Goal: Task Accomplishment & Management: Manage account settings

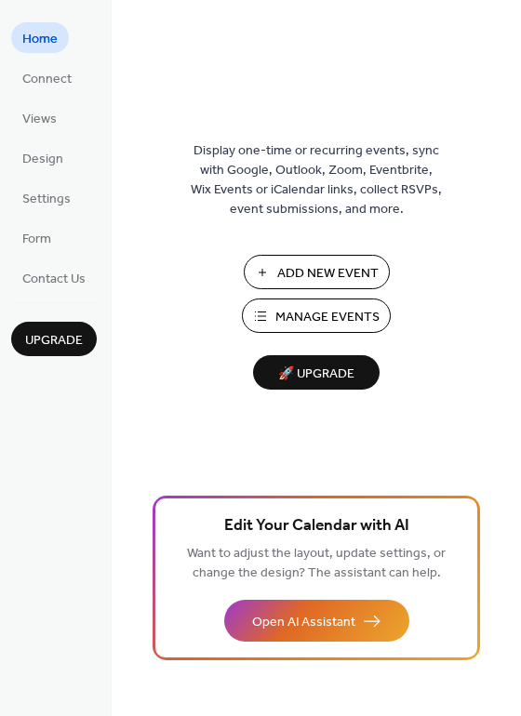
click at [305, 308] on span "Manage Events" at bounding box center [327, 318] width 104 height 20
click at [59, 162] on span "Design" at bounding box center [42, 160] width 41 height 20
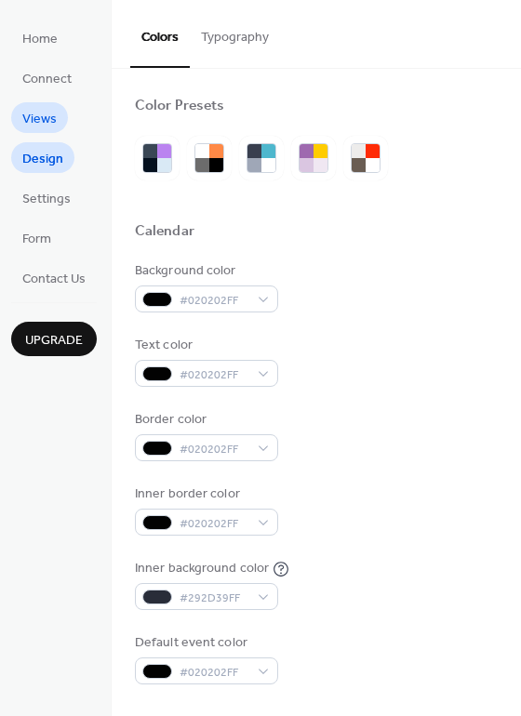
click at [48, 111] on span "Views" at bounding box center [39, 120] width 34 height 20
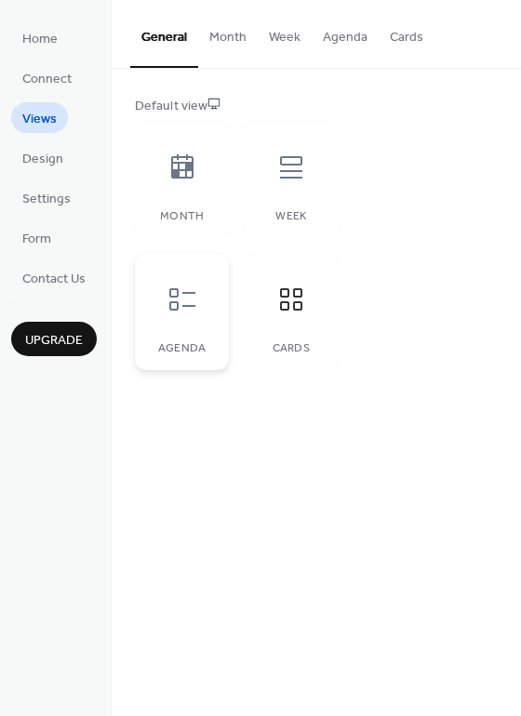
click at [193, 301] on icon at bounding box center [182, 300] width 30 height 30
